Goal: Transaction & Acquisition: Purchase product/service

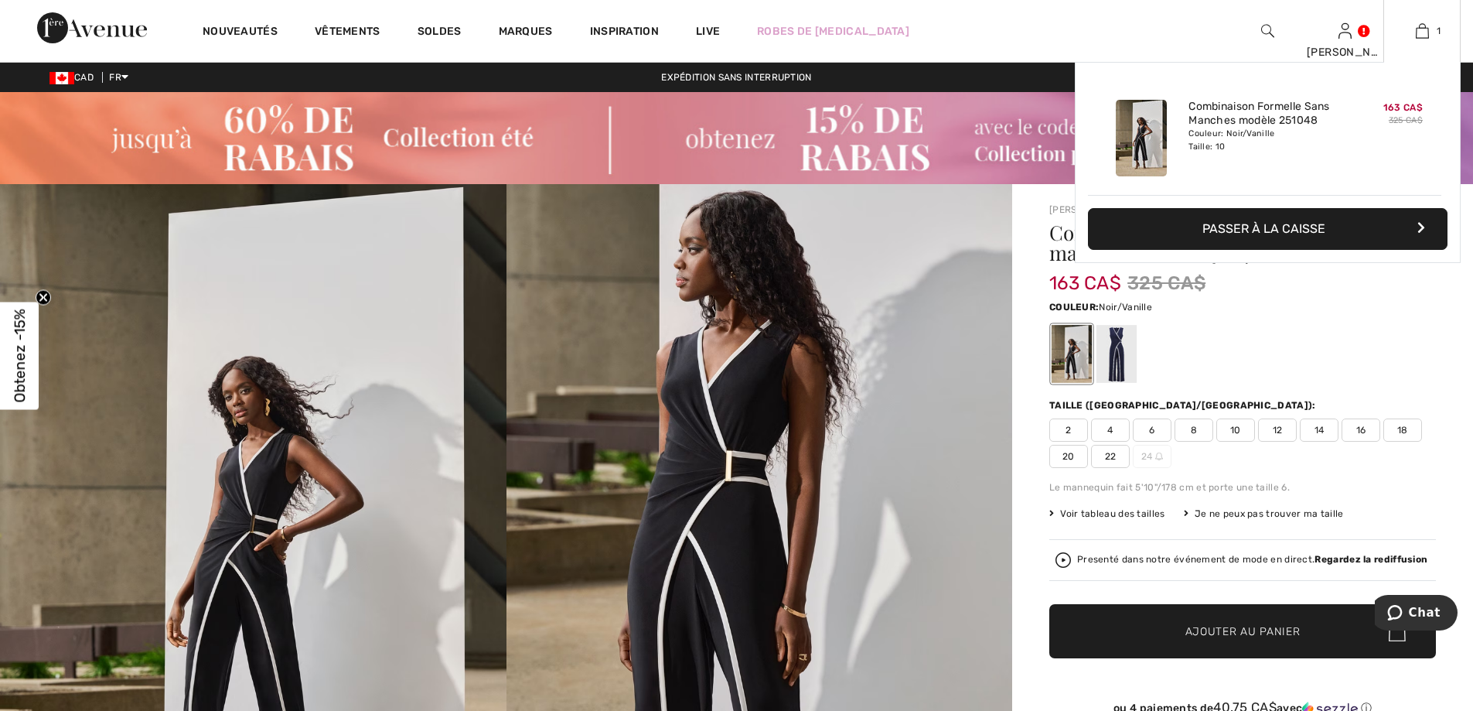
click at [1406, 234] on button "Passer à la caisse" at bounding box center [1268, 229] width 360 height 42
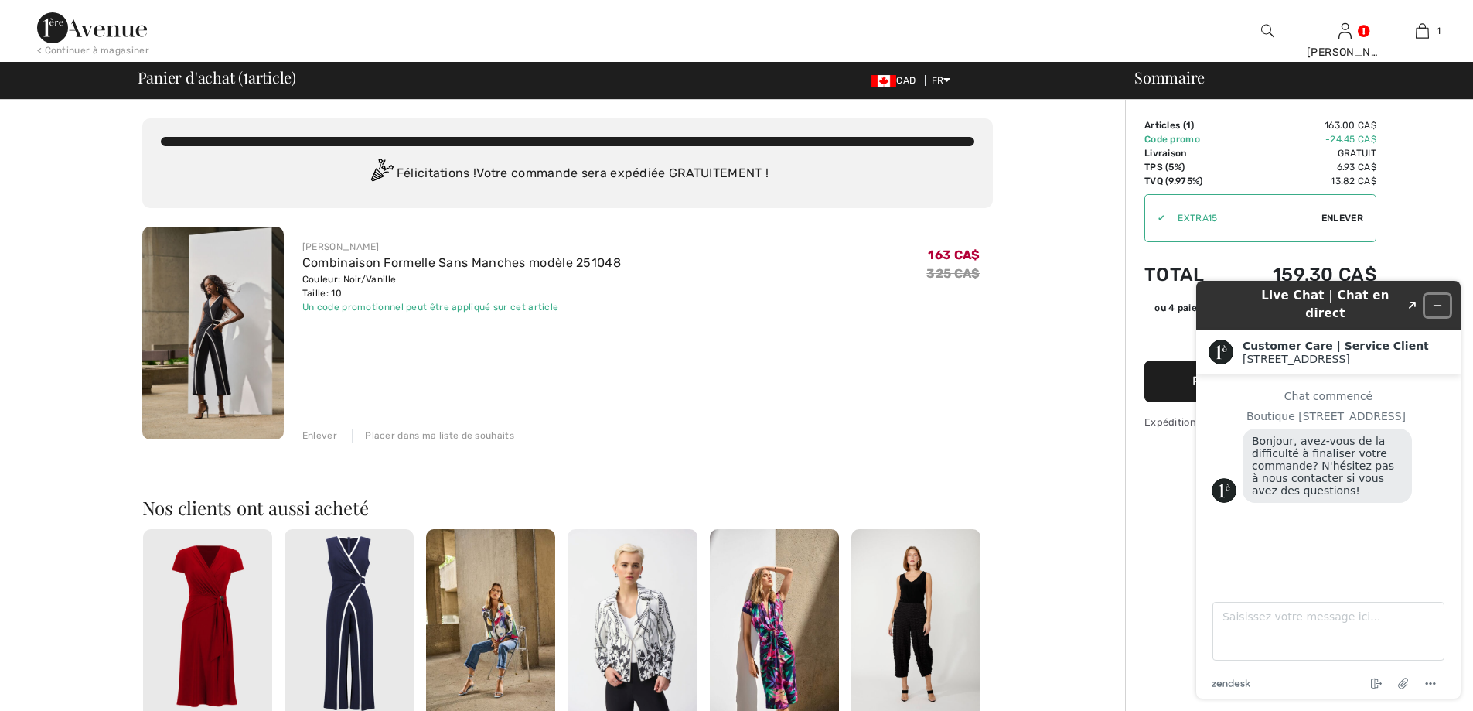
click at [1437, 300] on icon "Réduire le widget" at bounding box center [1437, 305] width 11 height 11
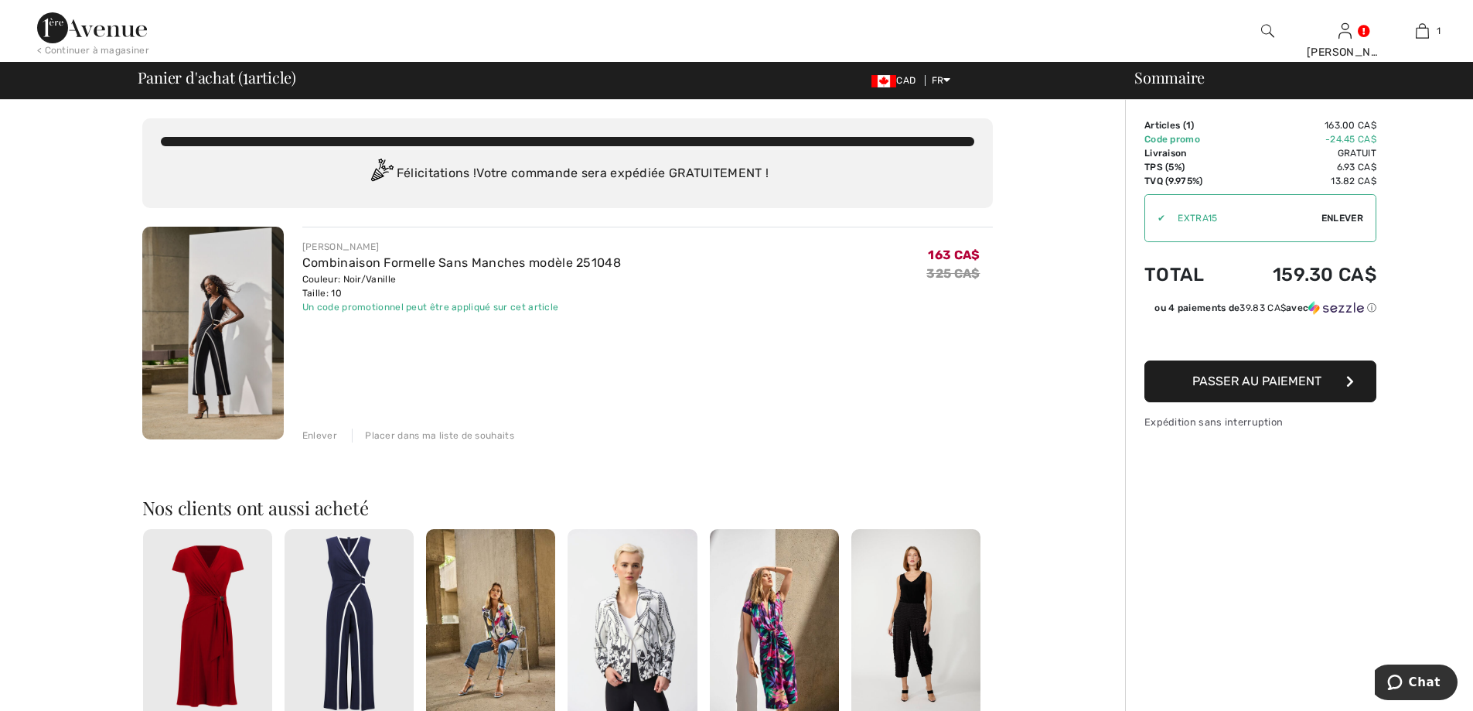
click at [1270, 377] on span "Passer au paiement" at bounding box center [1256, 380] width 129 height 15
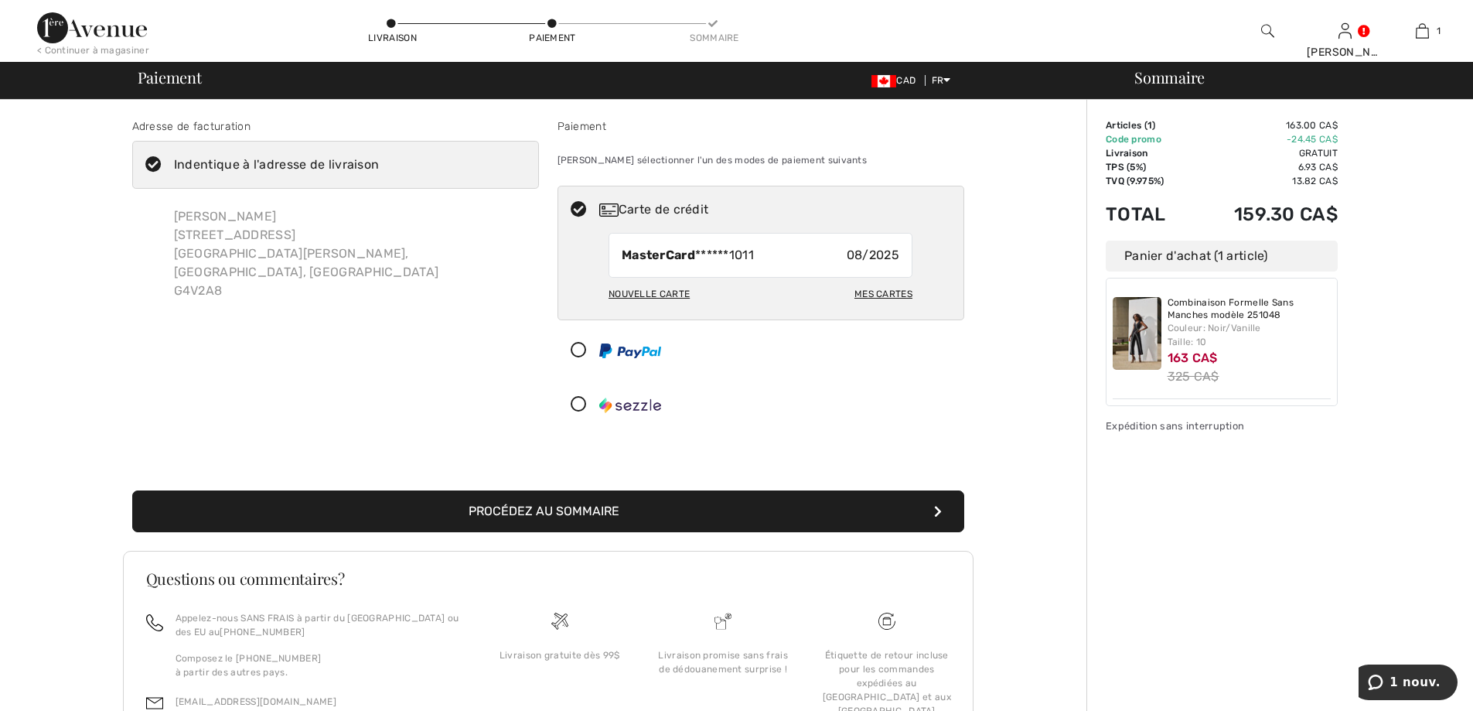
scroll to position [111, 0]
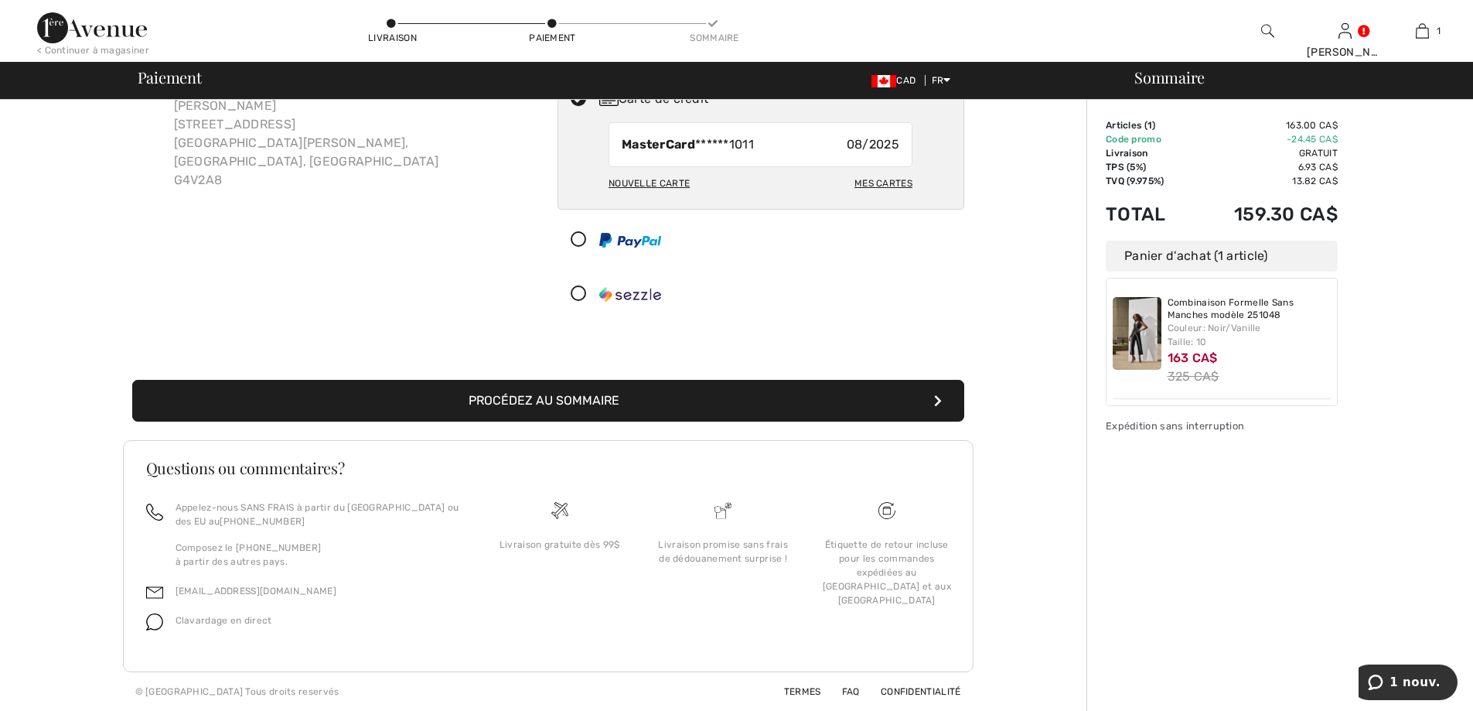
click at [520, 397] on button "Procédez au sommaire" at bounding box center [548, 401] width 832 height 42
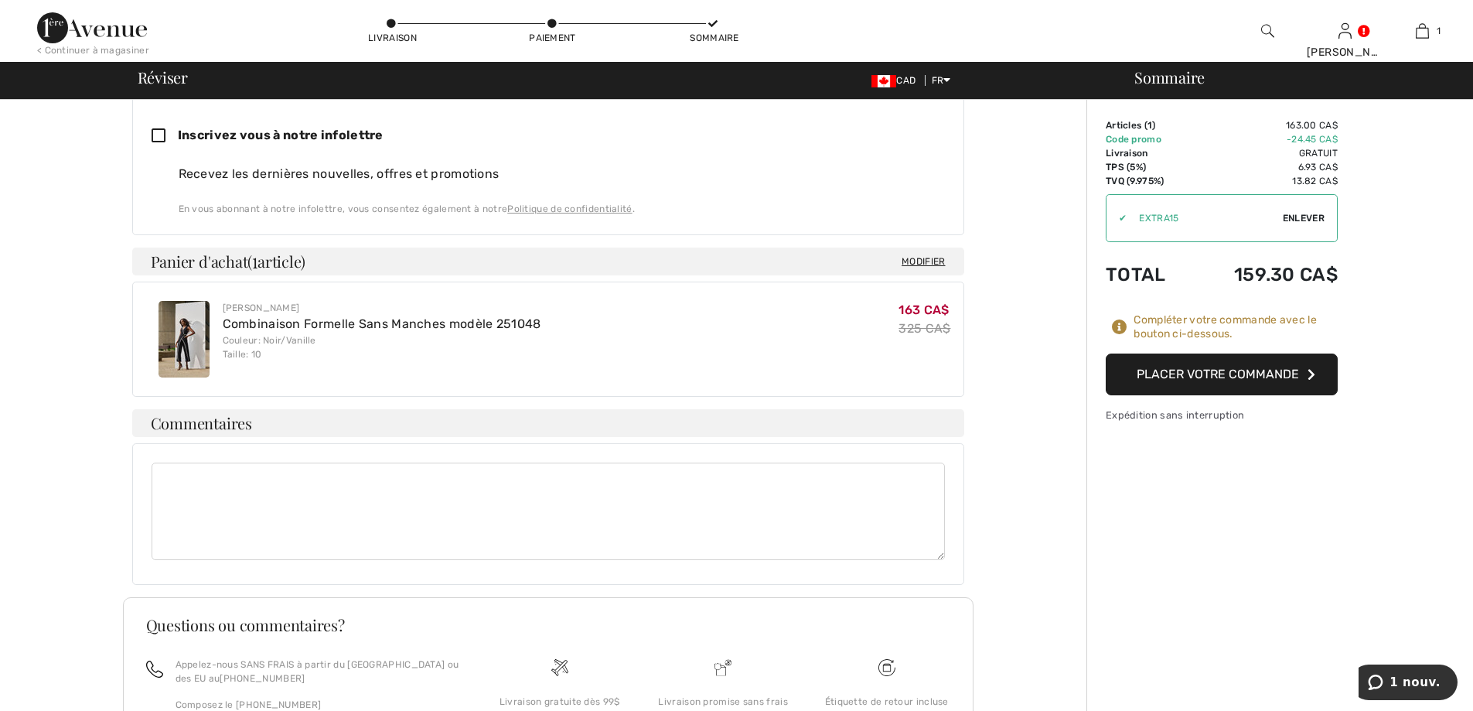
scroll to position [587, 0]
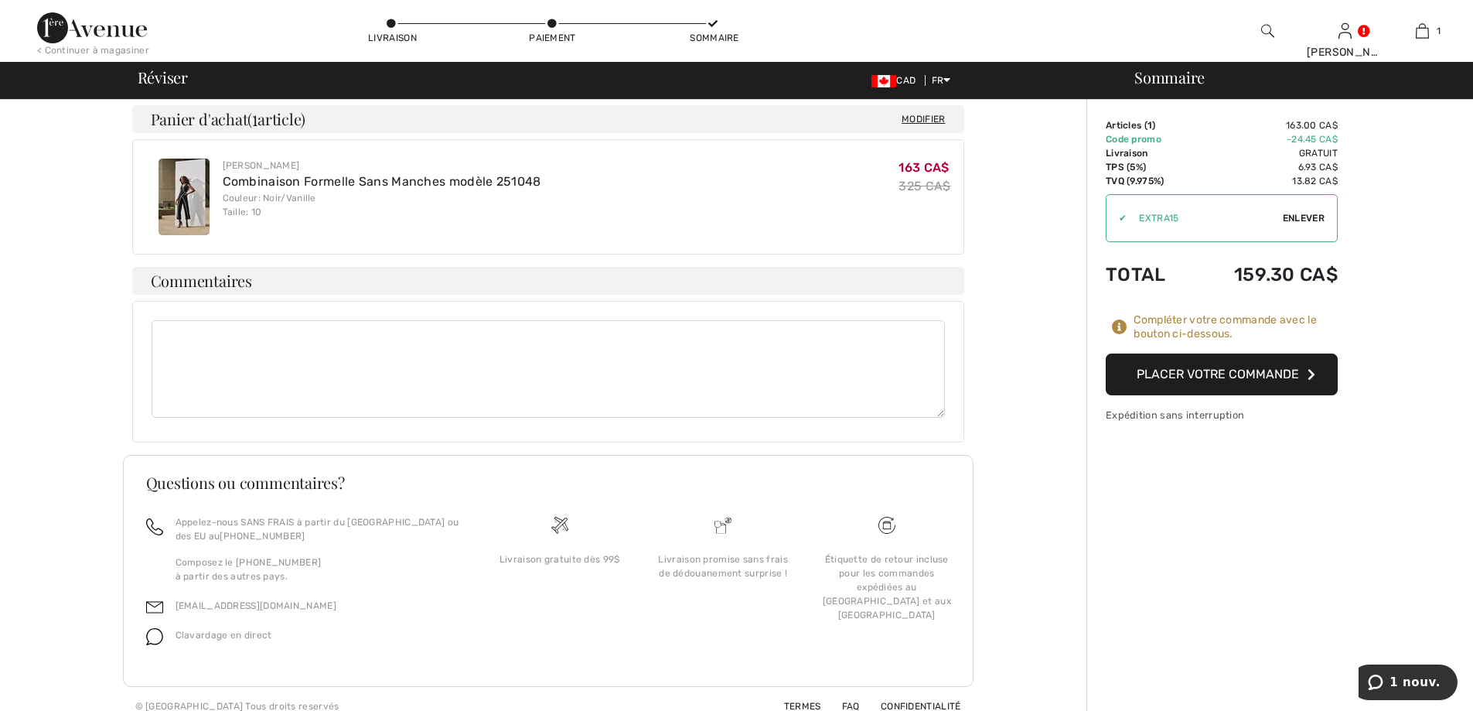
click at [1263, 380] on button "Placer votre commande" at bounding box center [1222, 374] width 232 height 42
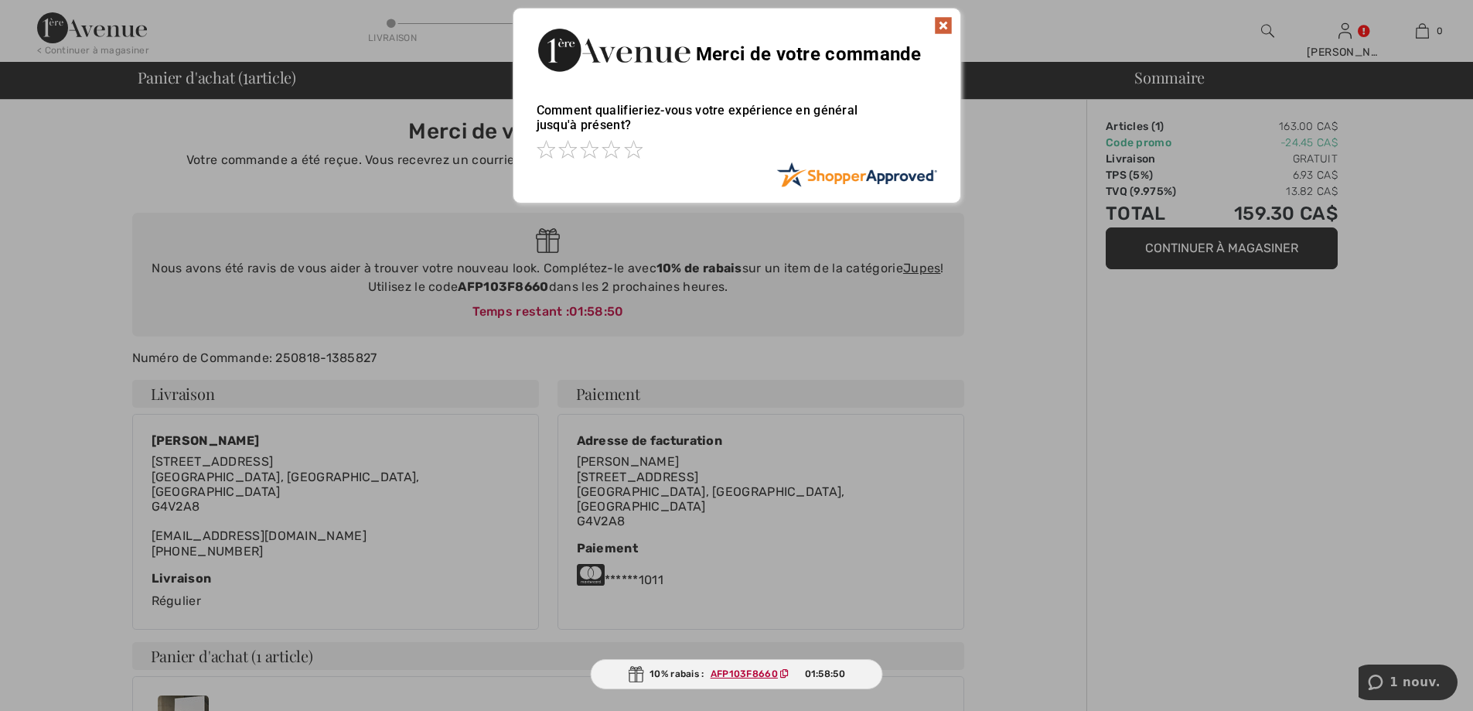
click at [941, 23] on img at bounding box center [943, 25] width 19 height 19
